Goal: Find specific page/section: Find specific page/section

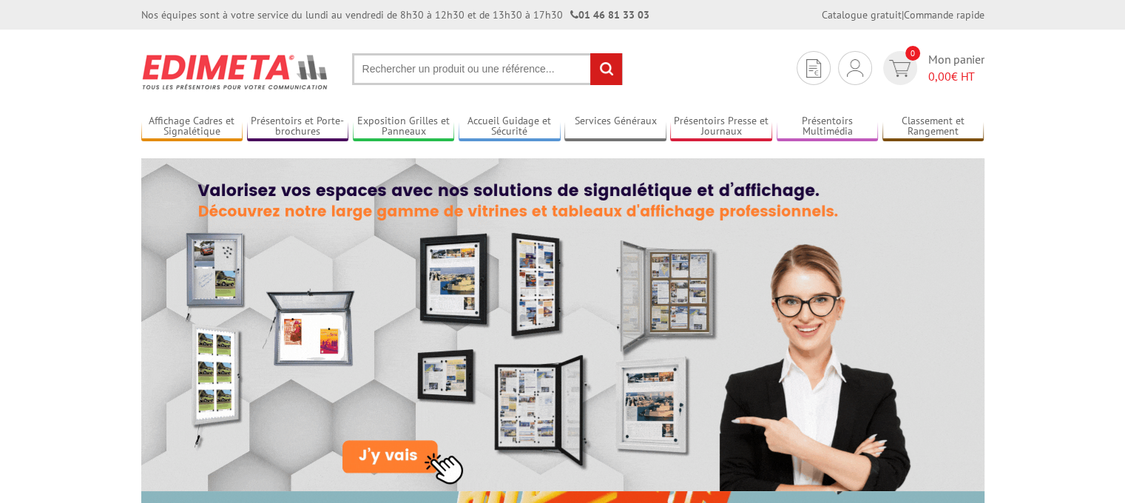
click at [388, 67] on input "text" at bounding box center [487, 69] width 271 height 32
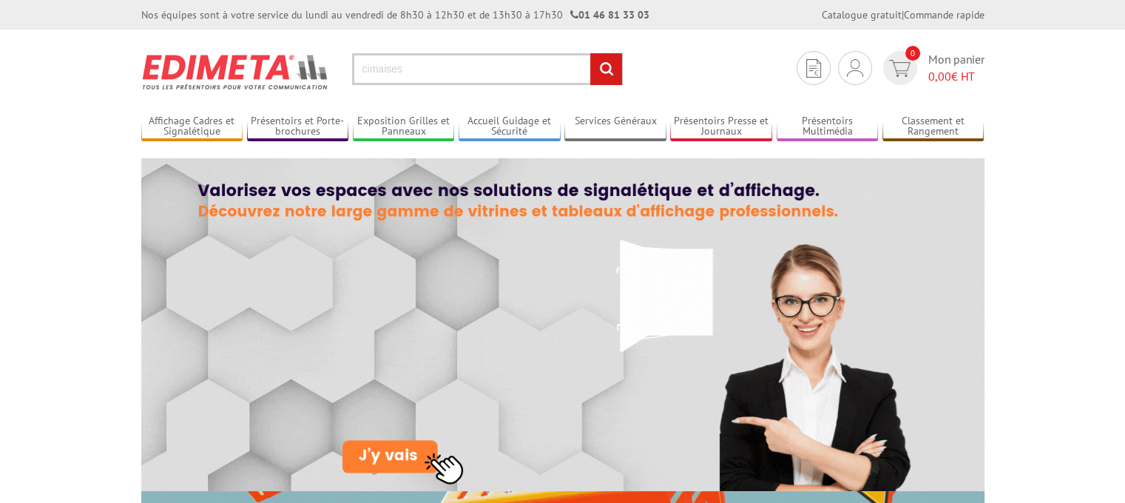
type input "cimaises"
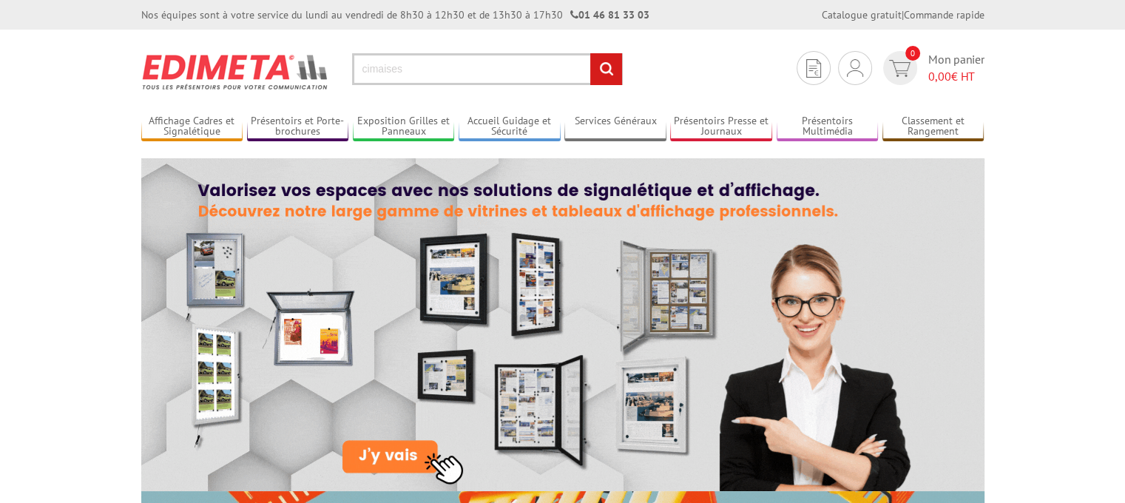
click at [604, 63] on input "rechercher" at bounding box center [606, 69] width 32 height 32
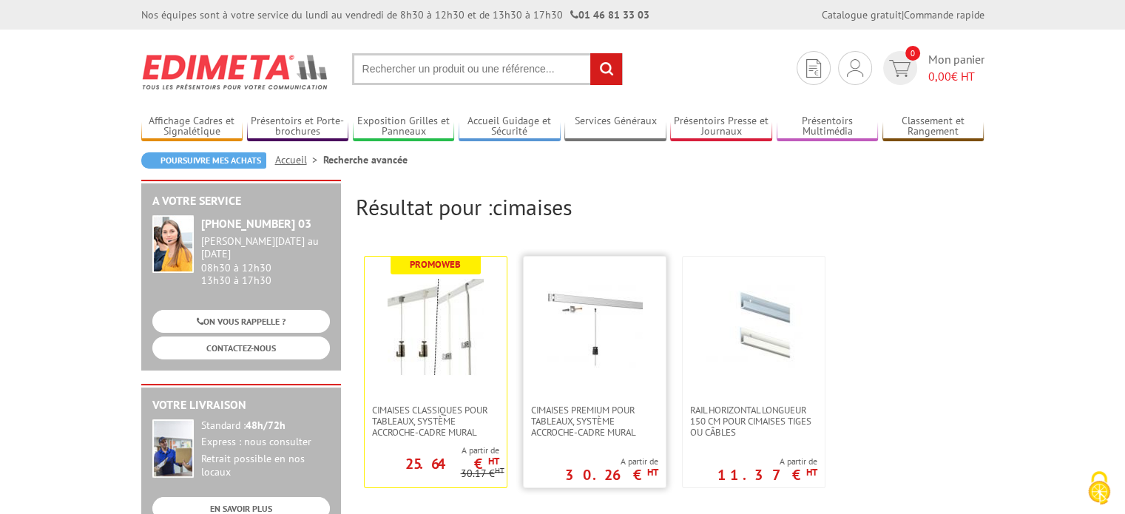
click at [586, 307] on img at bounding box center [595, 327] width 96 height 96
